Goal: Use online tool/utility: Use online tool/utility

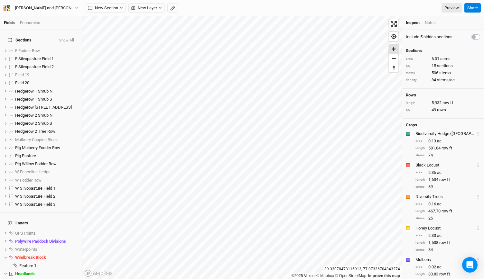
click at [396, 47] on span "Zoom in" at bounding box center [393, 48] width 9 height 9
click at [231, 2] on div "Fields Economics Sections Show All E Fodder Row show E Silvopasture Field [GEOG…" at bounding box center [242, 139] width 484 height 279
click at [48, 145] on span "Pig Mulberry Fodder Row" at bounding box center [37, 147] width 45 height 5
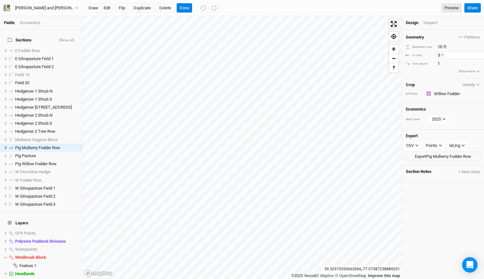
click at [439, 57] on input "3" at bounding box center [463, 55] width 56 height 7
type input "5"
click at [188, 4] on button "Done" at bounding box center [184, 8] width 15 height 10
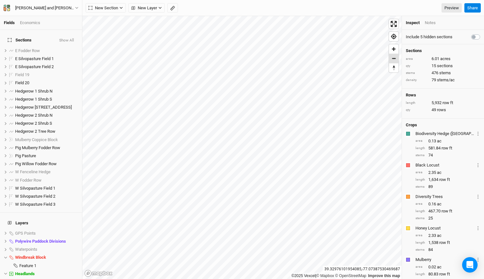
click at [391, 59] on span "Zoom out" at bounding box center [393, 58] width 9 height 9
click at [394, 60] on span "Zoom out" at bounding box center [393, 58] width 9 height 9
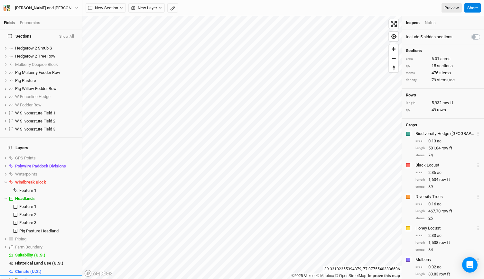
click at [22, 276] on li "Base Layer" at bounding box center [41, 280] width 82 height 8
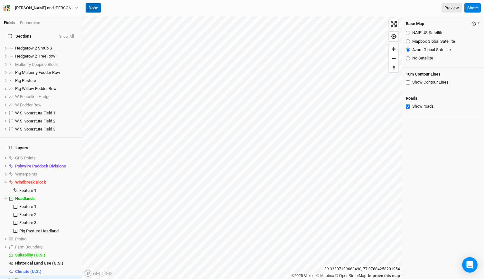
click at [93, 9] on button "Done" at bounding box center [93, 8] width 15 height 10
